Goal: Task Accomplishment & Management: Manage account settings

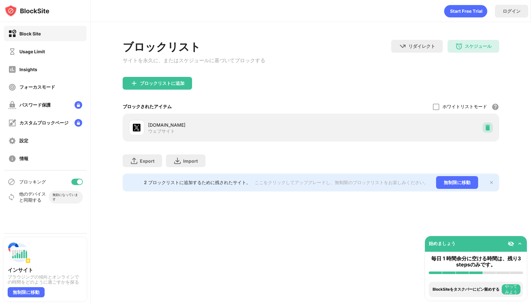
click at [485, 129] on img at bounding box center [488, 127] width 6 height 6
